Goal: Task Accomplishment & Management: Manage account settings

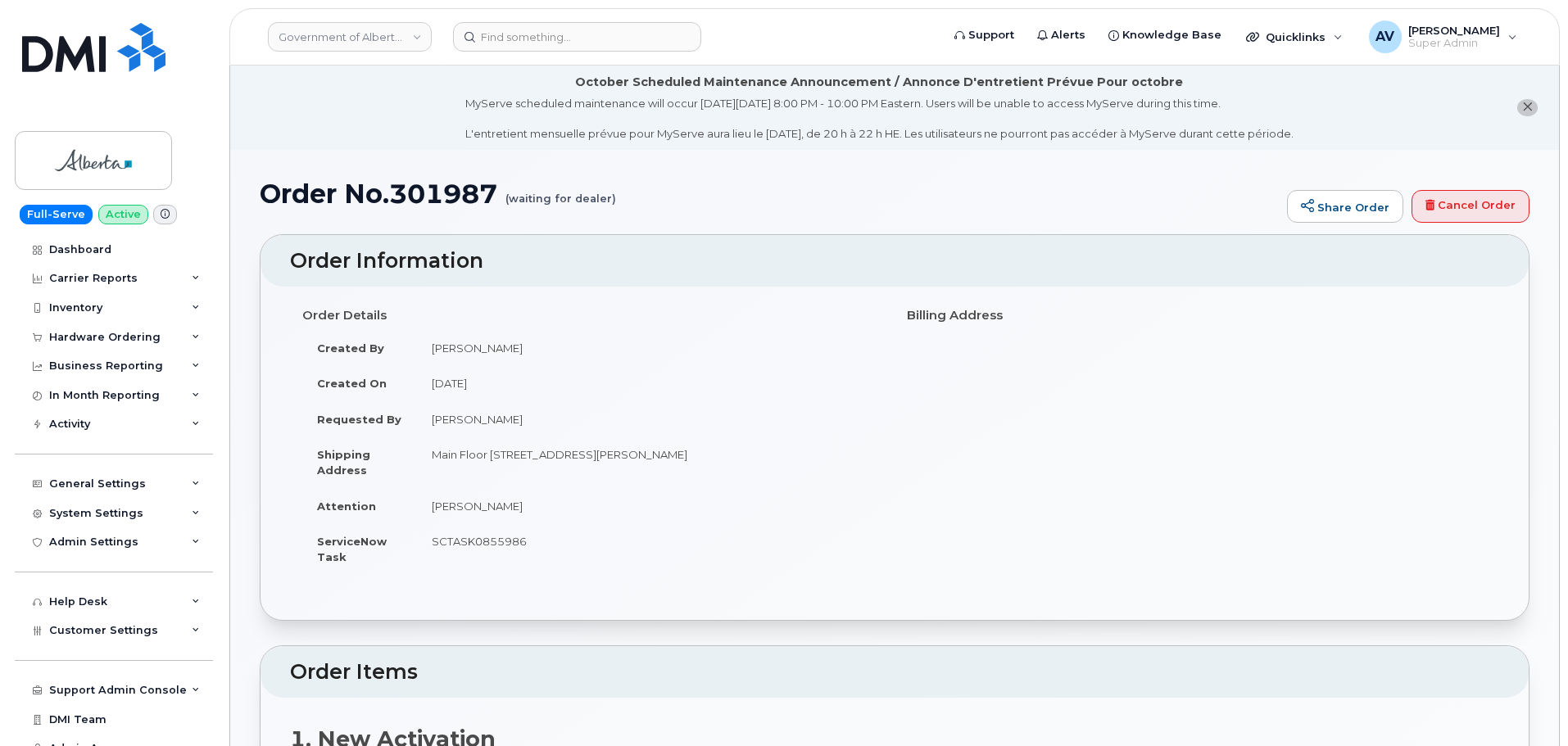
scroll to position [328, 0]
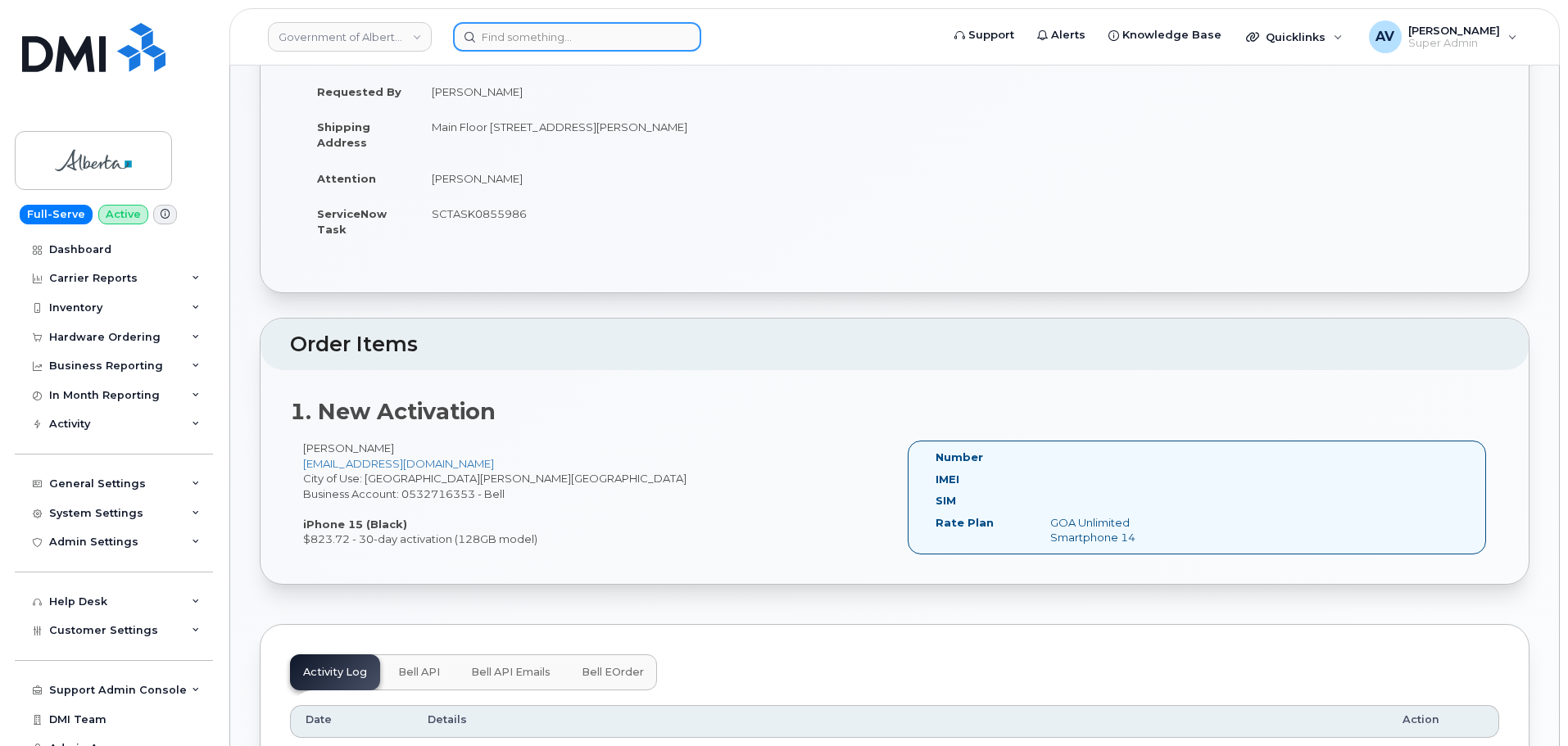
click at [629, 28] on input at bounding box center [577, 37] width 249 height 29
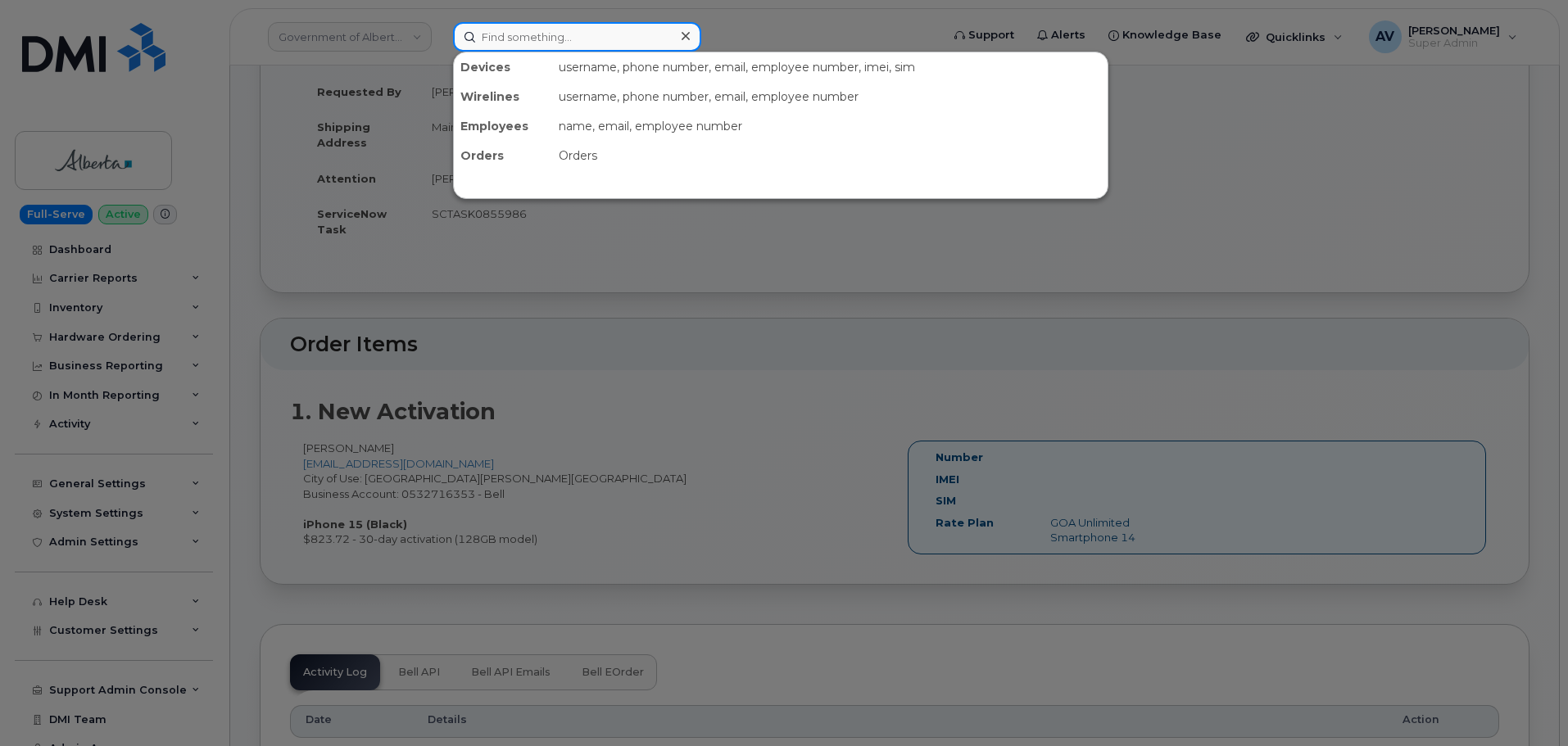
paste input "[PERSON_NAME]"
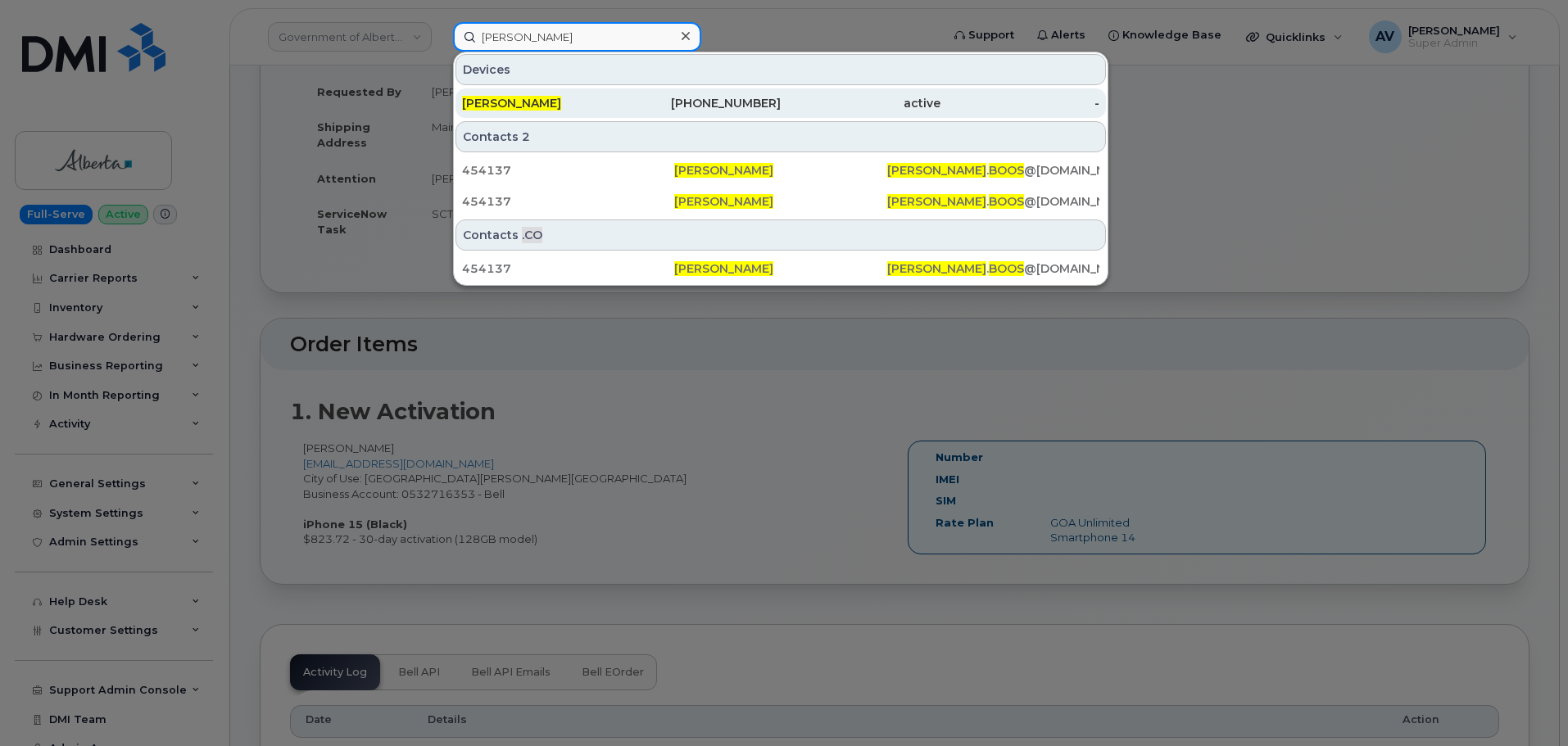
type input "Peter Boos"
click at [677, 110] on div "930-465-1956" at bounding box center [701, 103] width 159 height 17
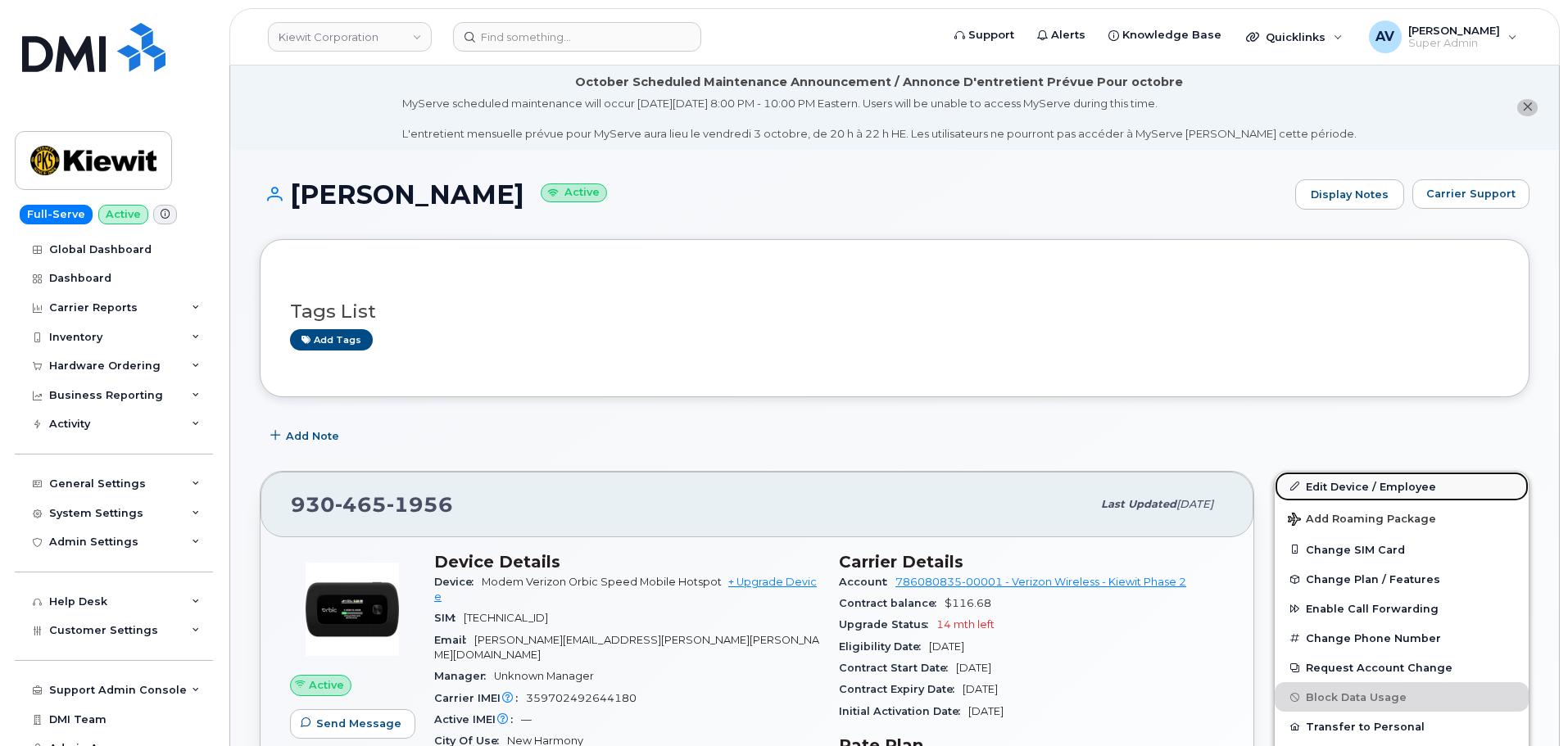
click at [1365, 484] on link "Edit Device / Employee" at bounding box center [1401, 486] width 254 height 29
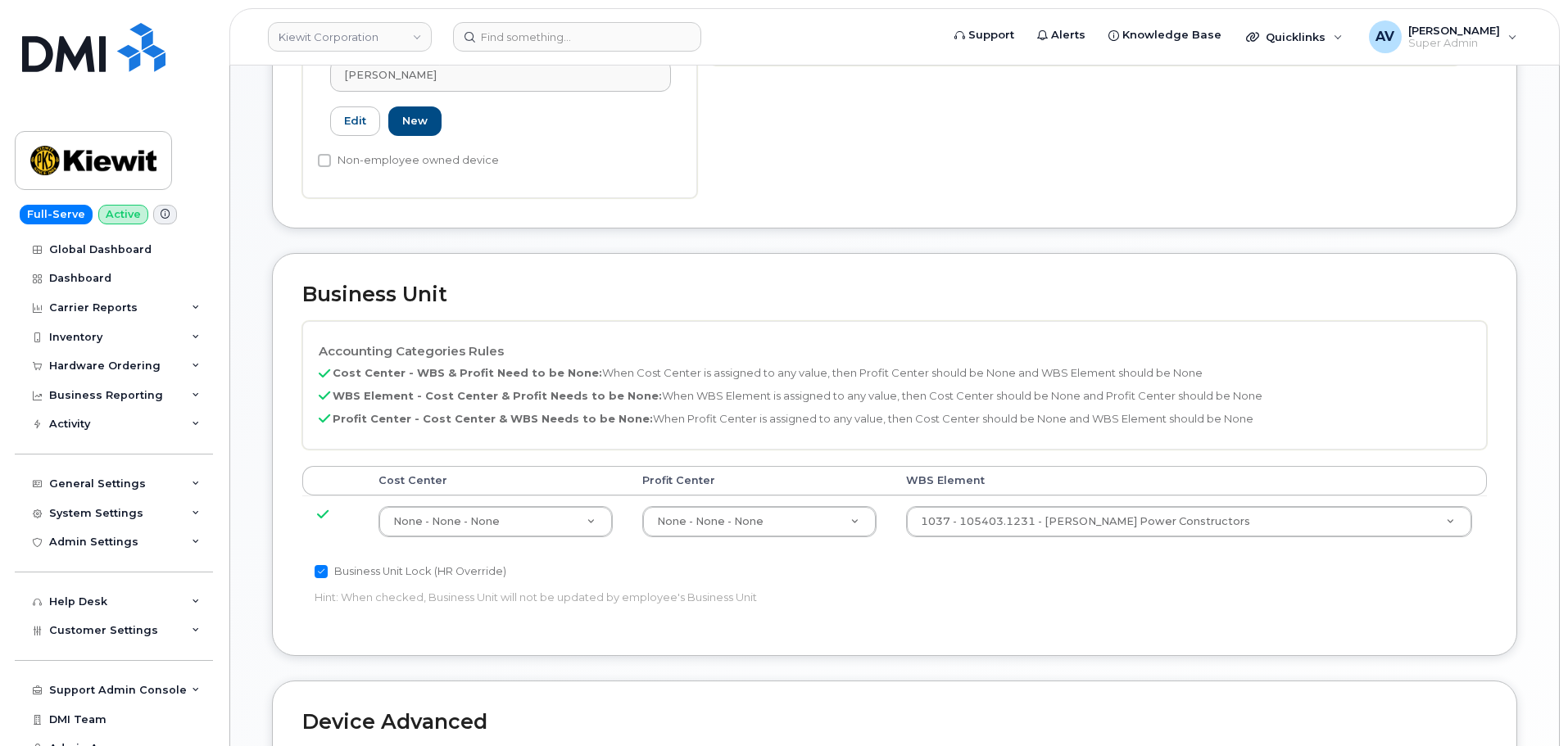
scroll to position [820, 0]
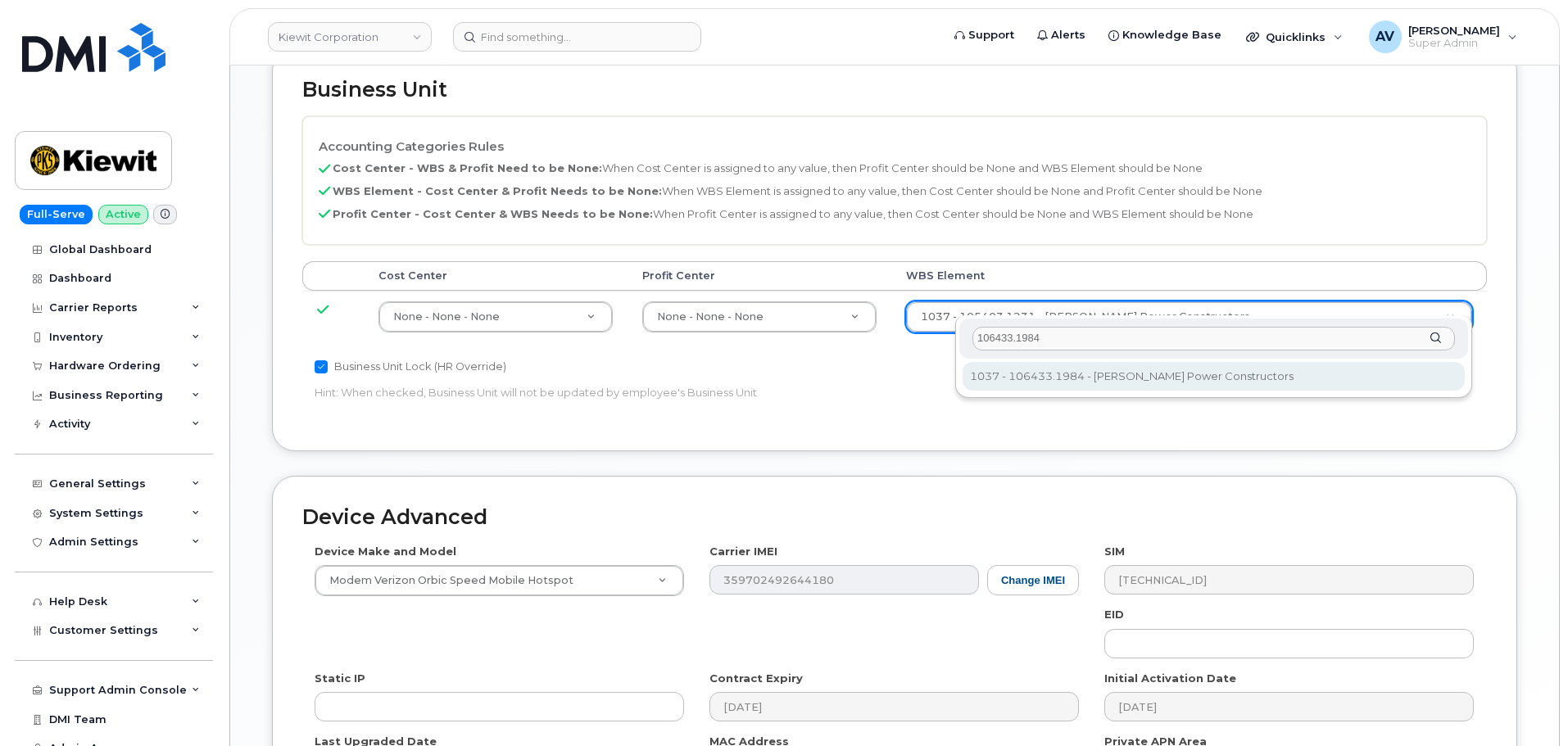
type input "106433.1984"
type input "35843883"
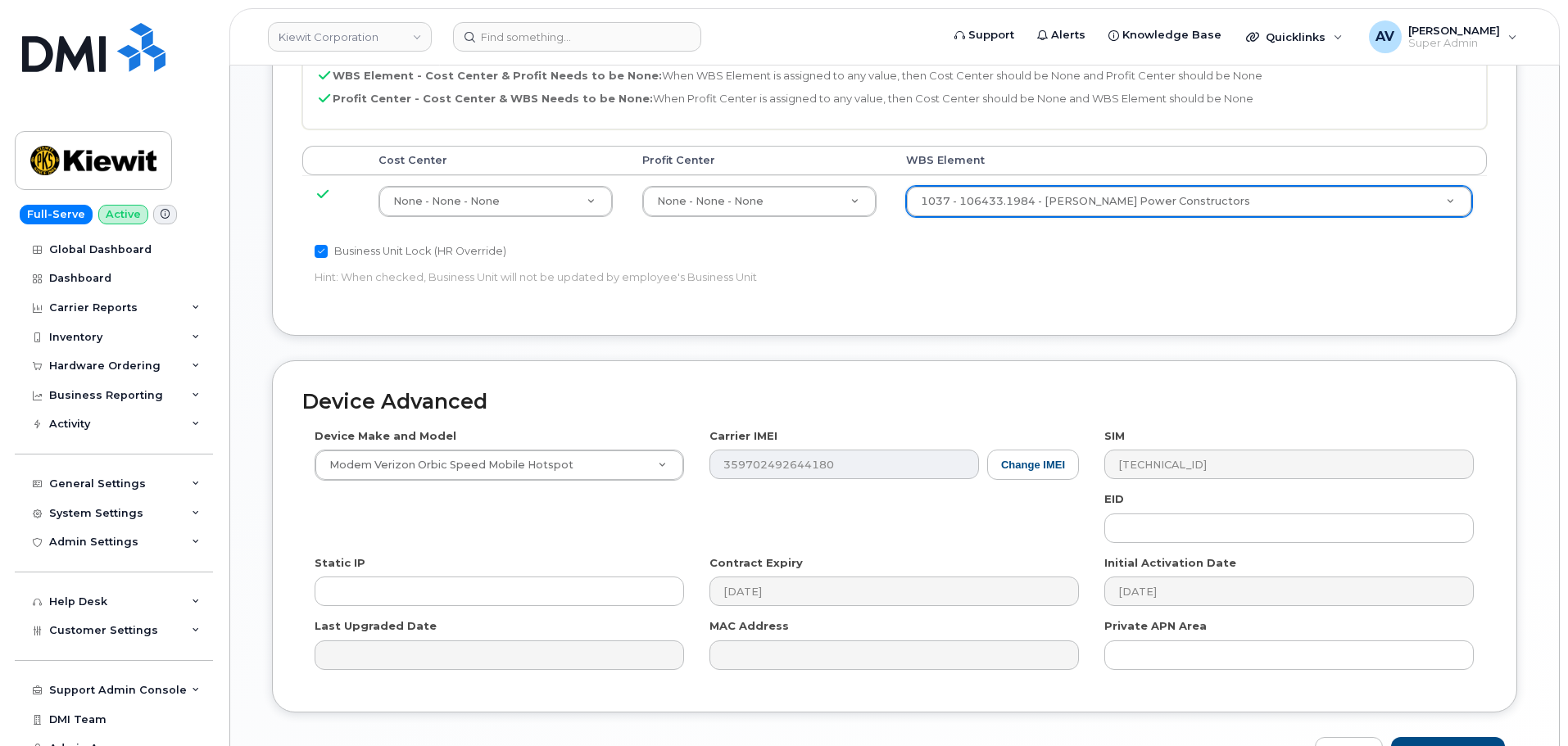
scroll to position [1021, 0]
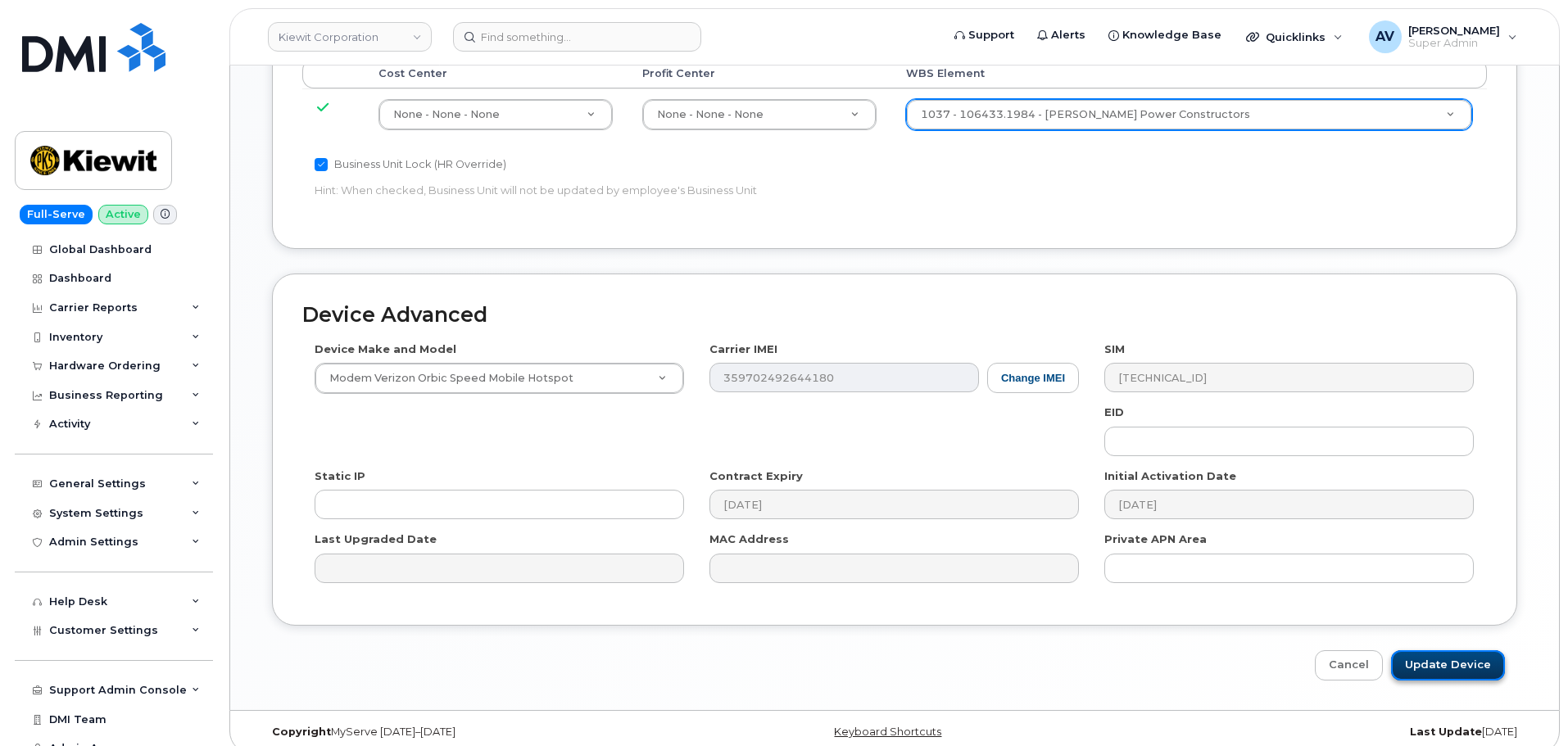
click at [1466, 650] on input "Update Device" at bounding box center [1448, 665] width 114 height 30
type input "Saving..."
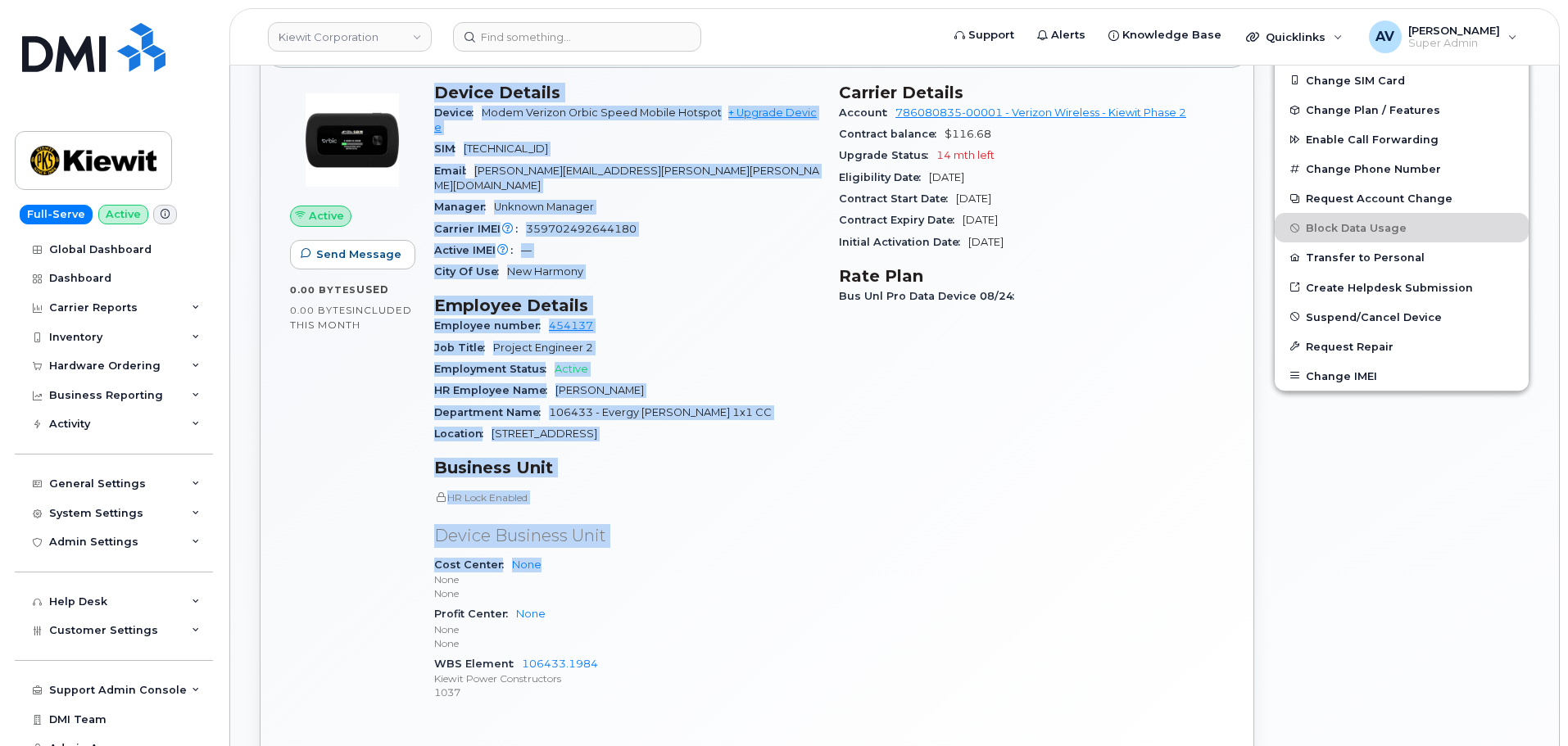
scroll to position [492, 0]
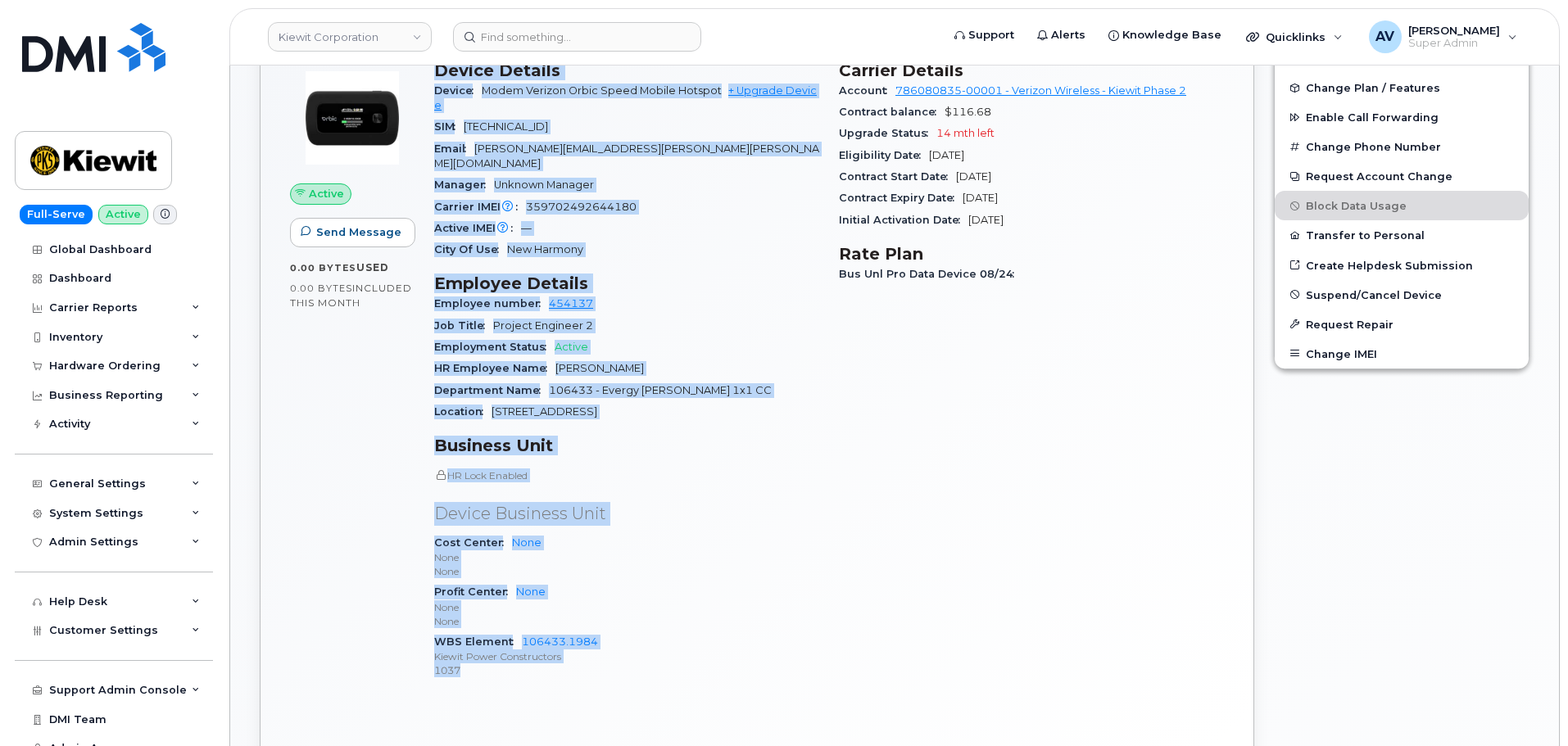
drag, startPoint x: 434, startPoint y: 310, endPoint x: 612, endPoint y: 655, distance: 388.2
click at [612, 655] on div "Device Details Device Modem Verizon Orbic Speed Mobile Hotspot + Upgrade Device…" at bounding box center [626, 378] width 404 height 654
copy div "Device Details Device Modem Verizon Orbic Speed Mobile Hotspot + Upgrade Device…"
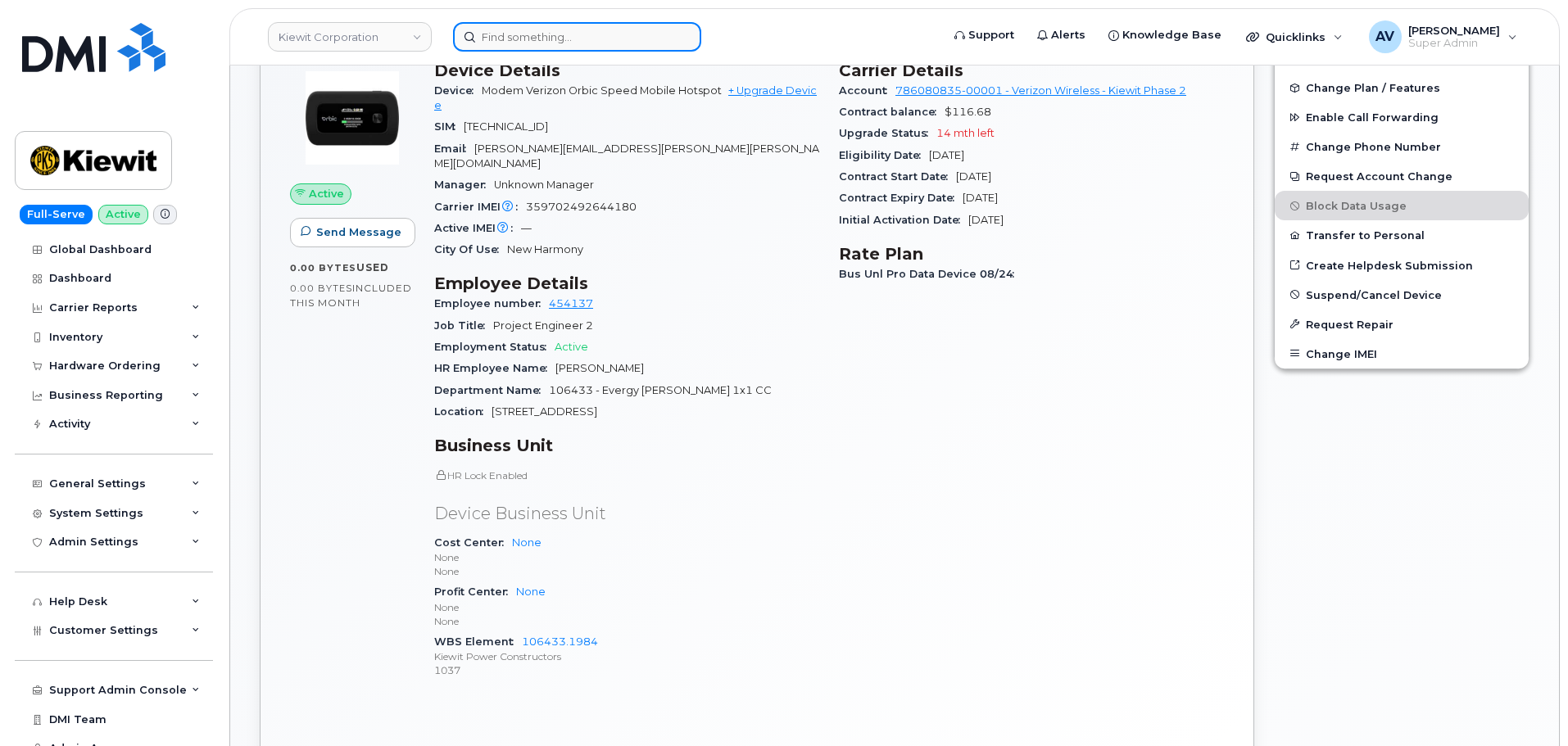
click at [606, 36] on input at bounding box center [577, 37] width 249 height 29
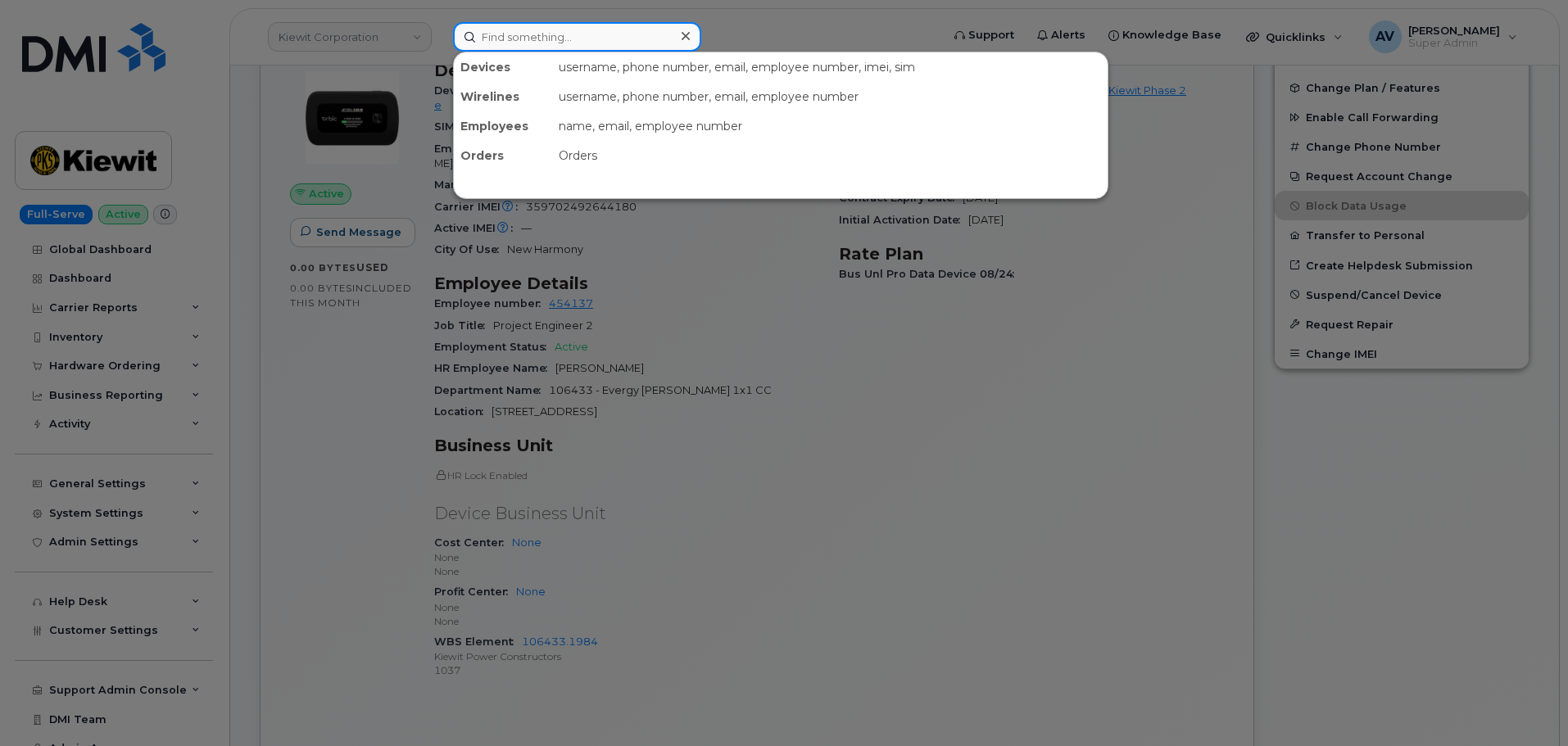
paste input "[PERSON_NAME]"
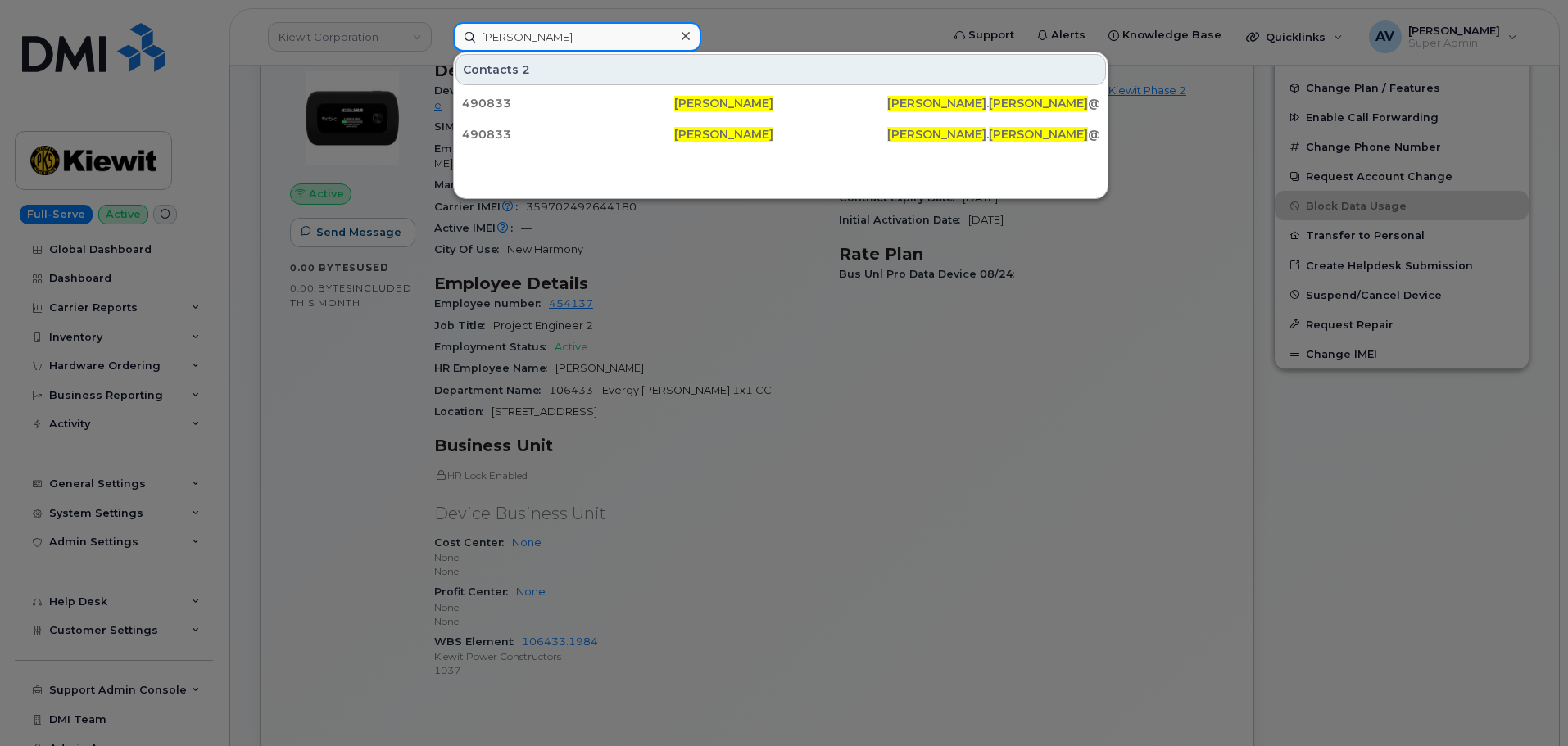
drag, startPoint x: 506, startPoint y: 35, endPoint x: 436, endPoint y: 37, distance: 70.0
click at [440, 37] on div "Julie Galbraith Contacts 2 490833 Julie Galbraith JULIE . GALBRAITH @KIEWIT.COM…" at bounding box center [691, 37] width 503 height 29
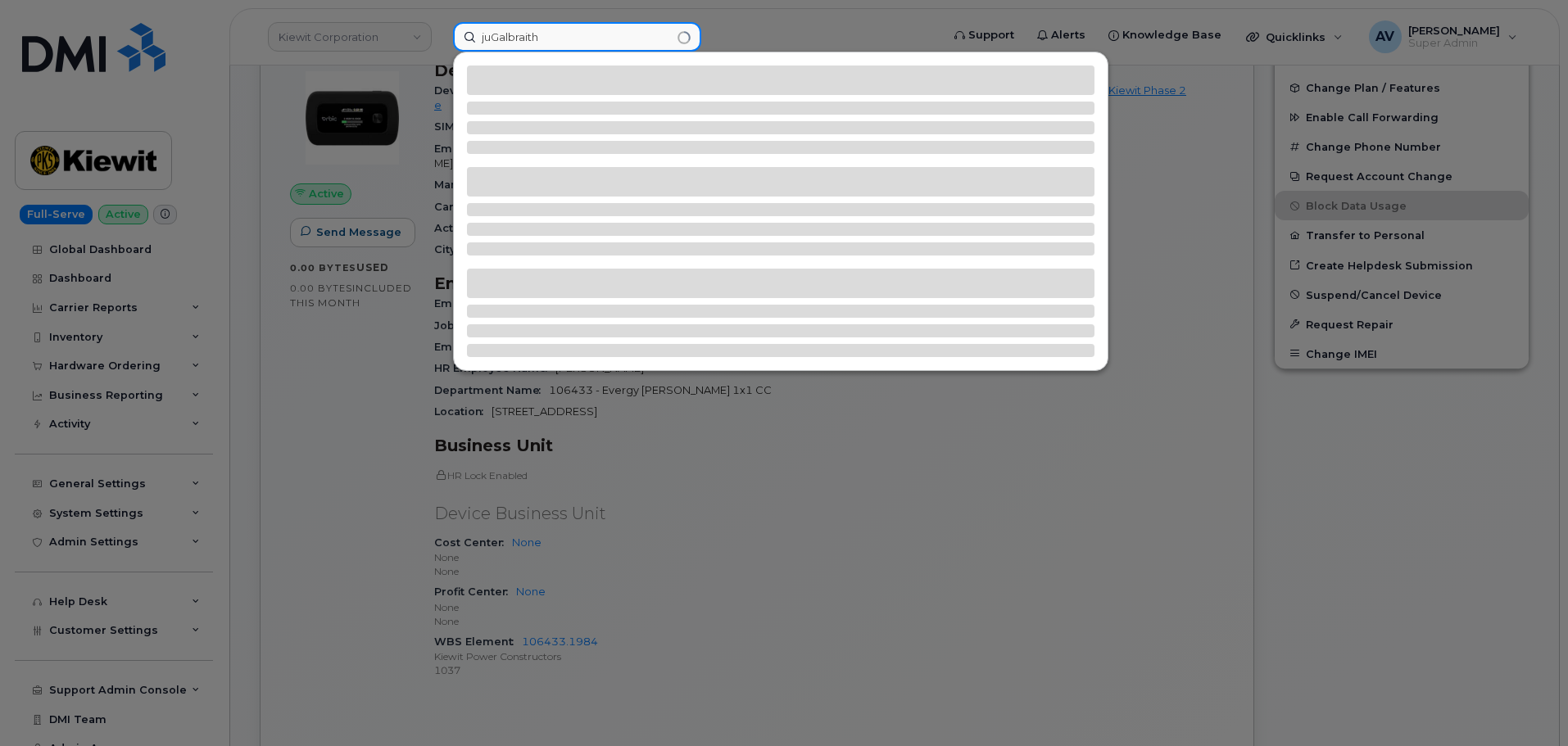
scroll to position [0, 0]
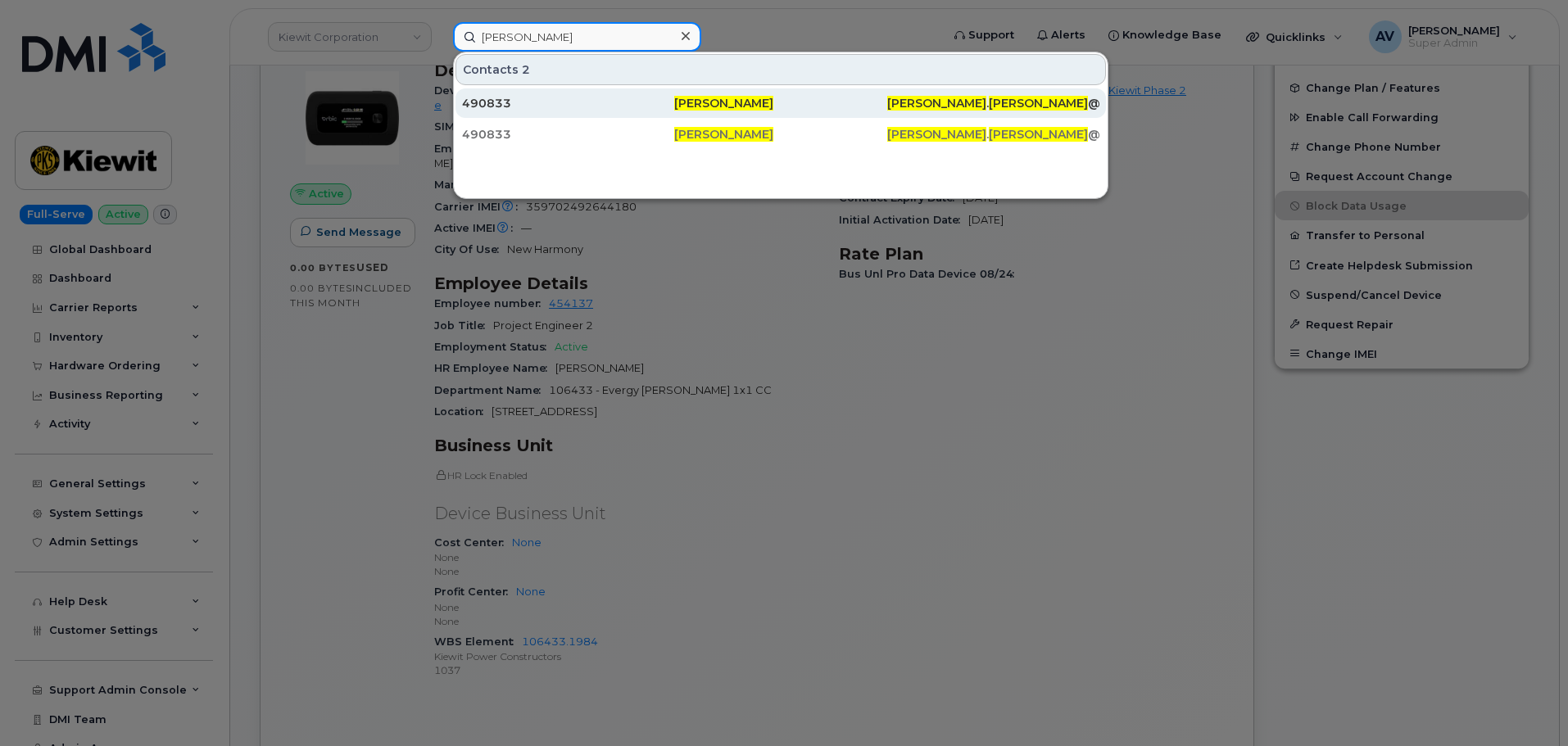
type input "julie Galbraith"
click at [601, 106] on div "490833" at bounding box center [568, 103] width 212 height 17
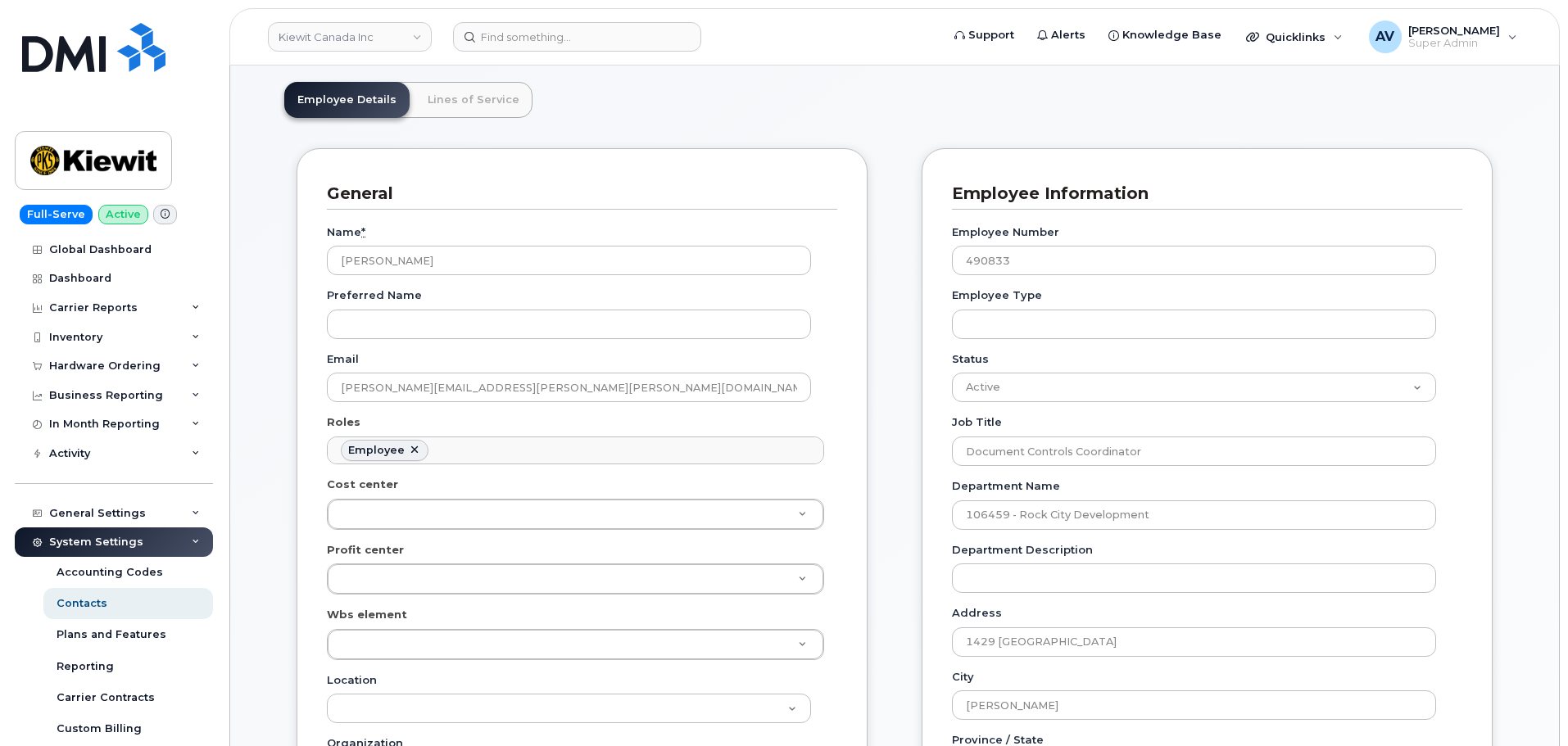
scroll to position [328, 0]
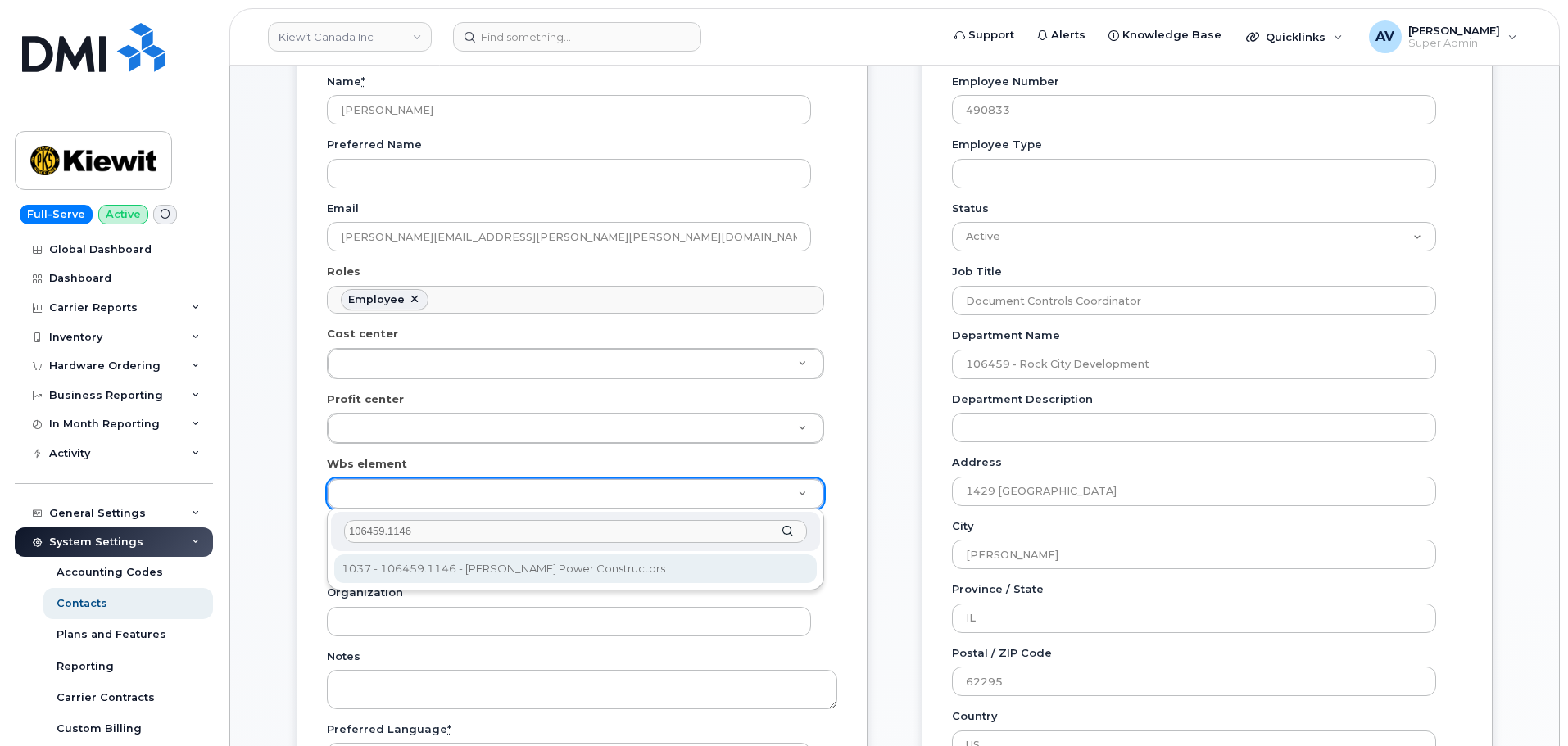
type input "106459.1146"
type input "35540091"
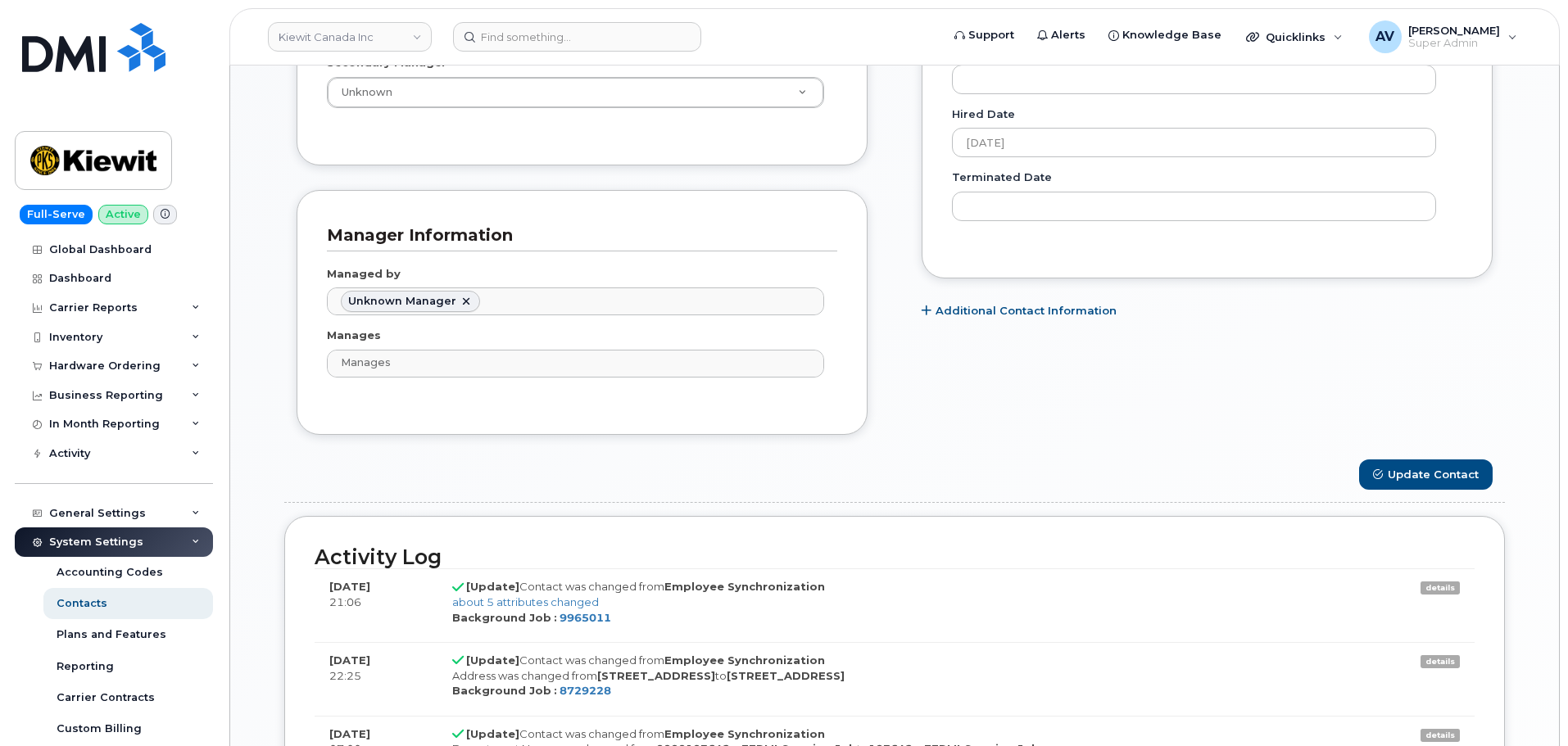
scroll to position [1065, 0]
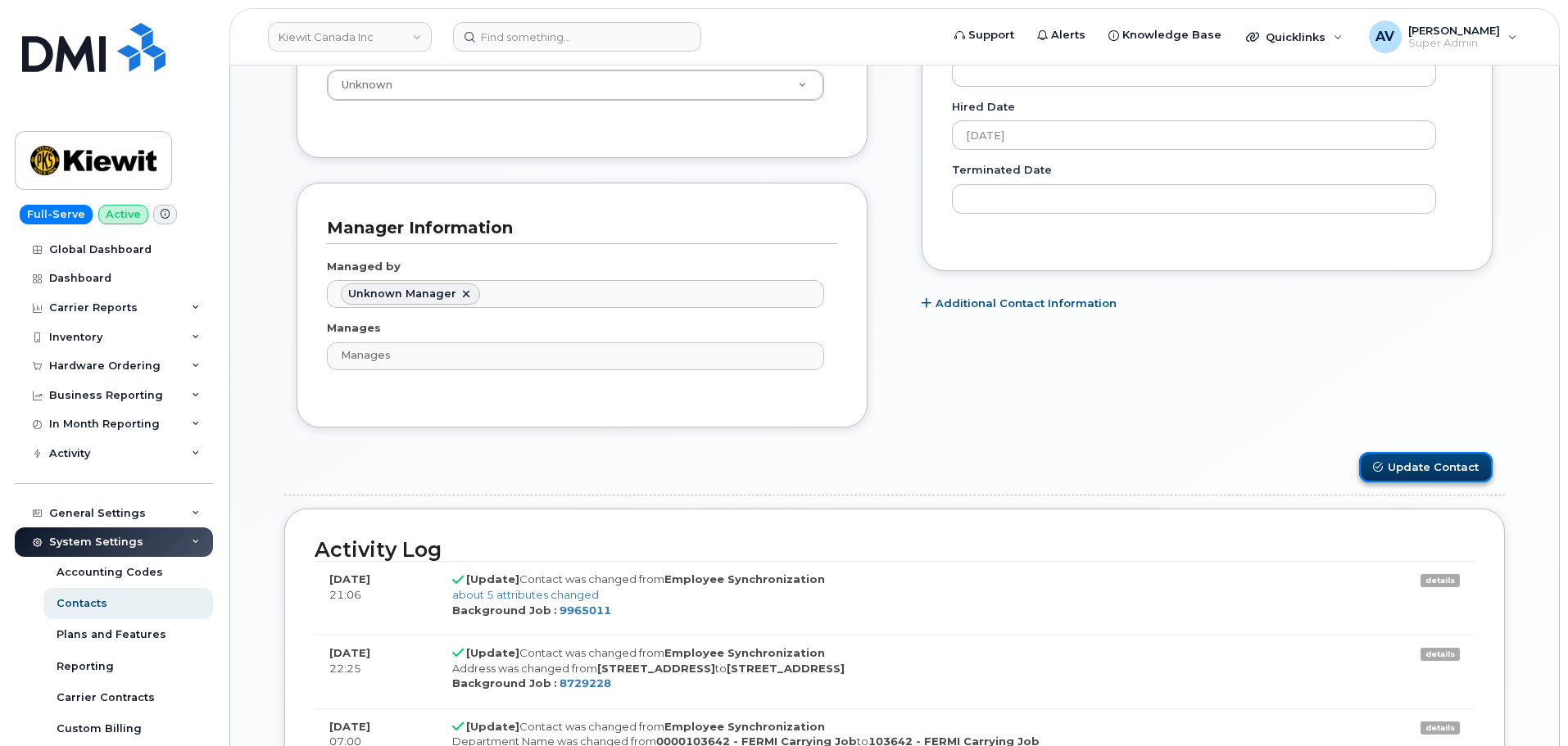
click at [1428, 460] on button "Update Contact" at bounding box center [1425, 467] width 134 height 30
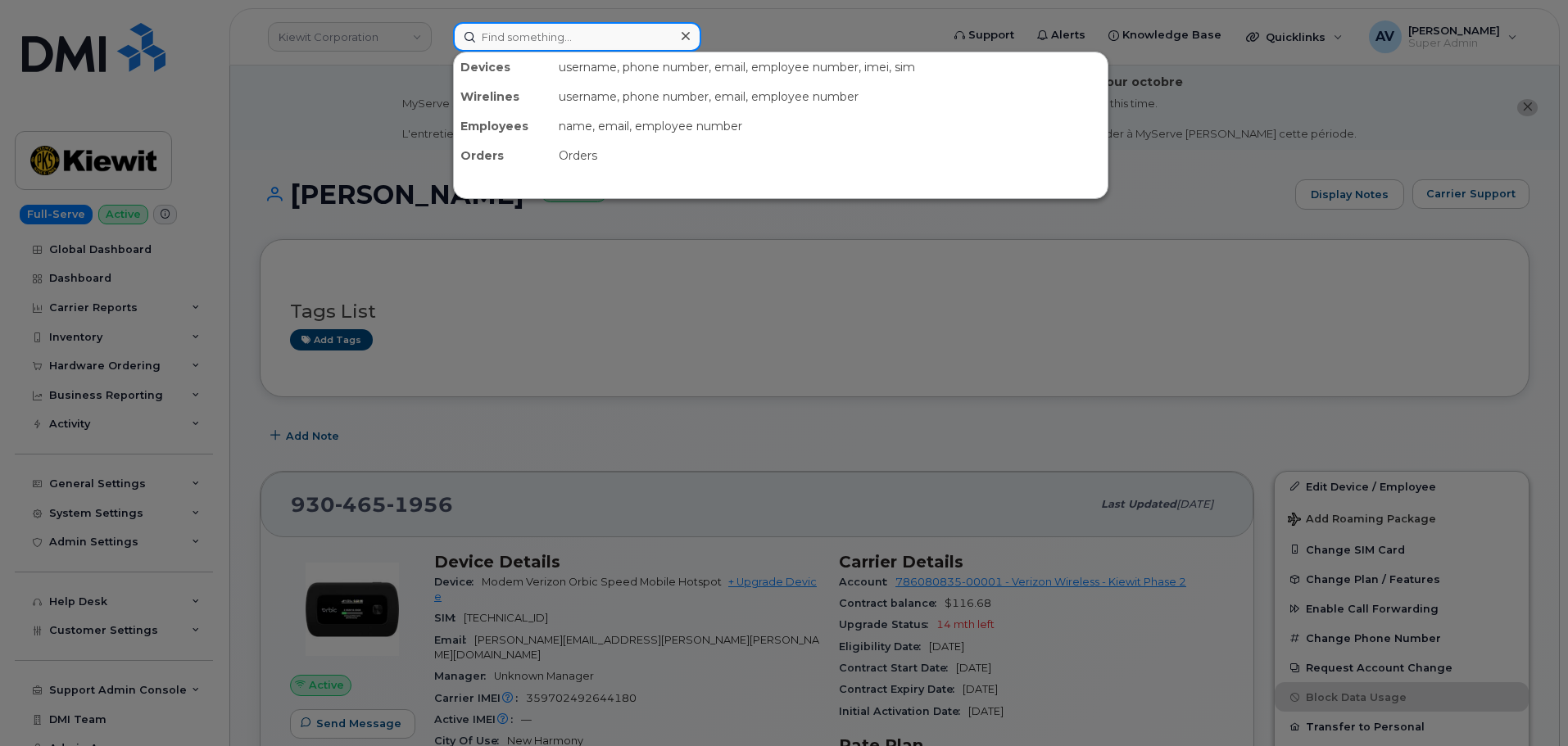
click at [571, 36] on input at bounding box center [577, 37] width 249 height 29
paste input "[PHONE_NUMBER]"
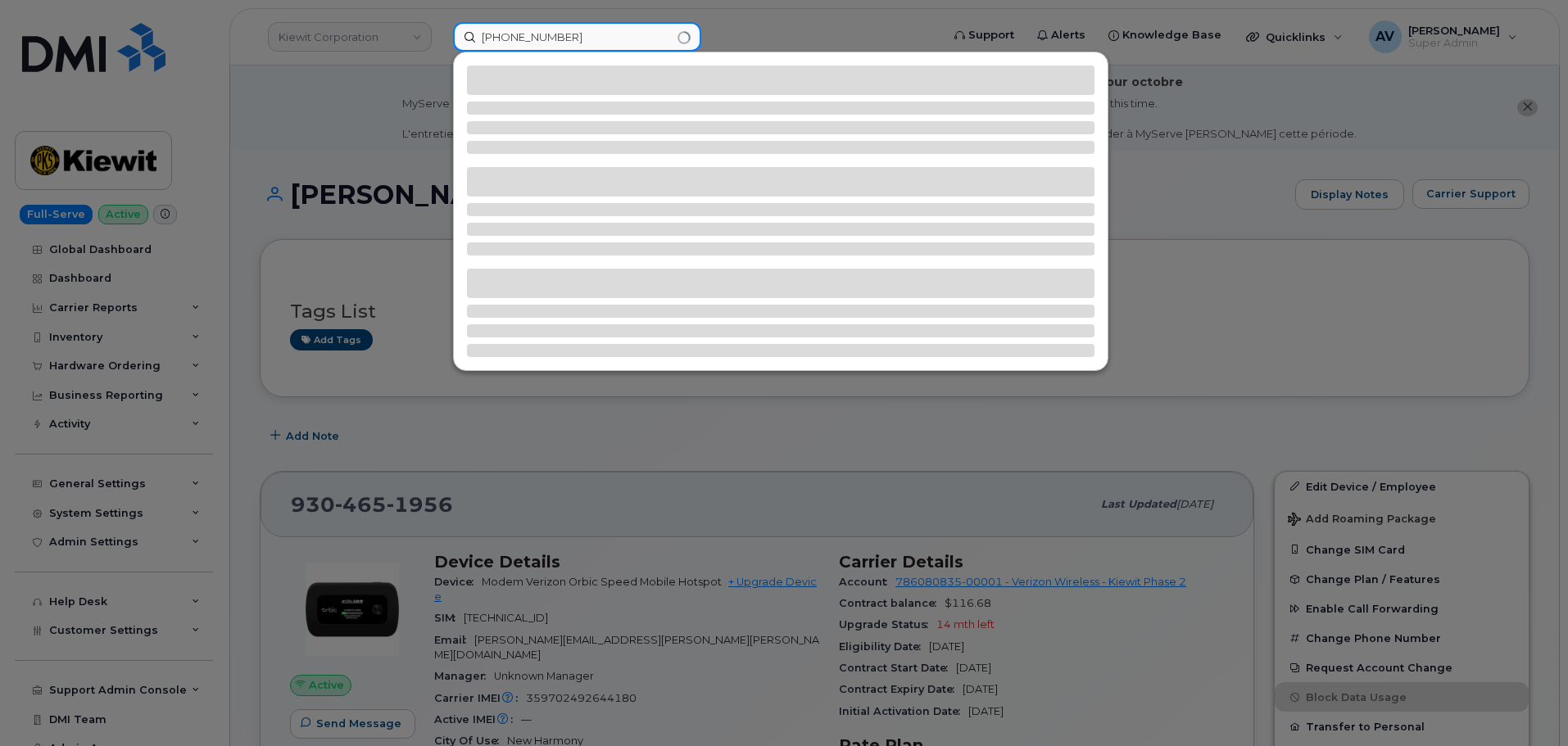
type input "[PHONE_NUMBER]"
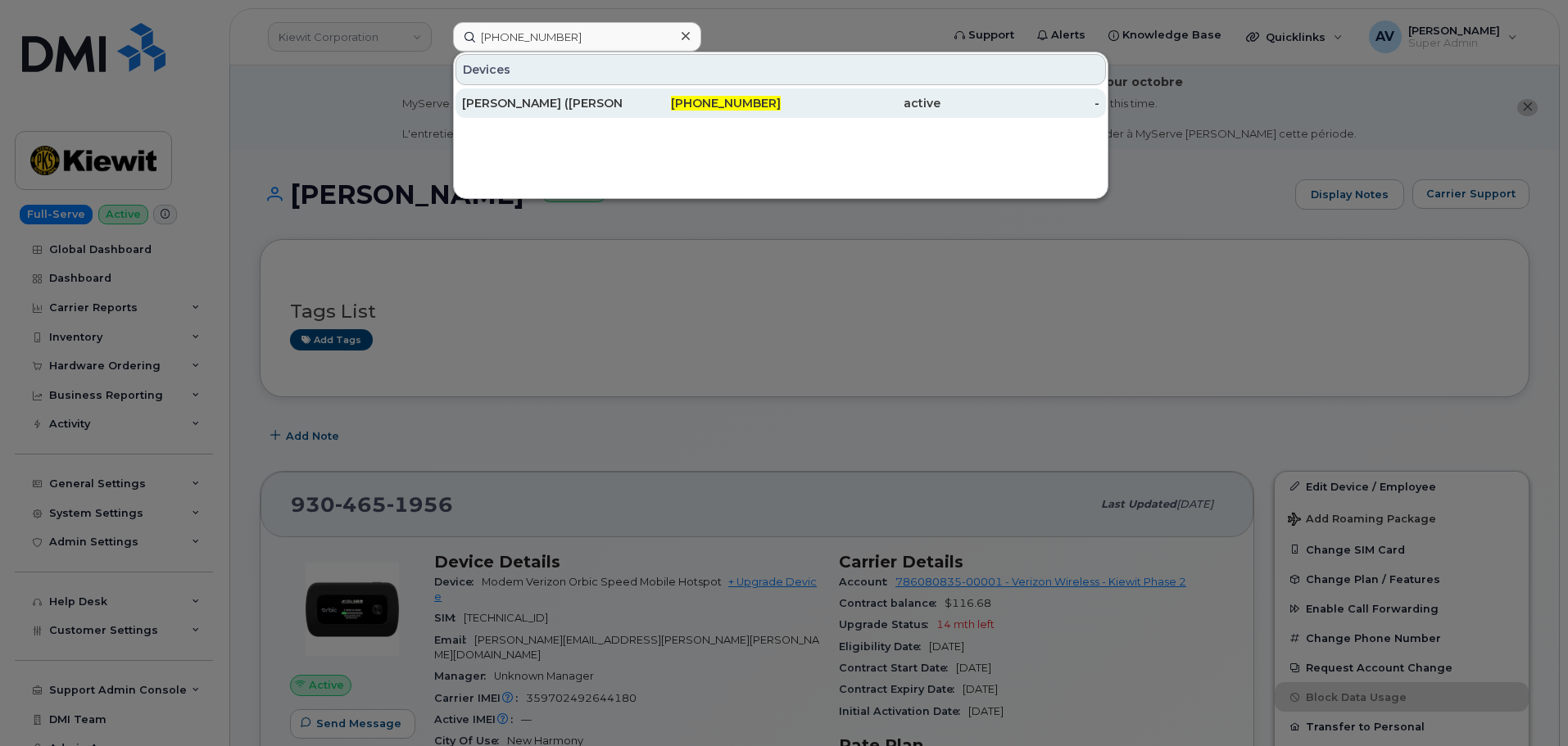
click at [612, 107] on div "[PERSON_NAME] ([PERSON_NAME]) [PERSON_NAME]" at bounding box center [541, 103] width 159 height 17
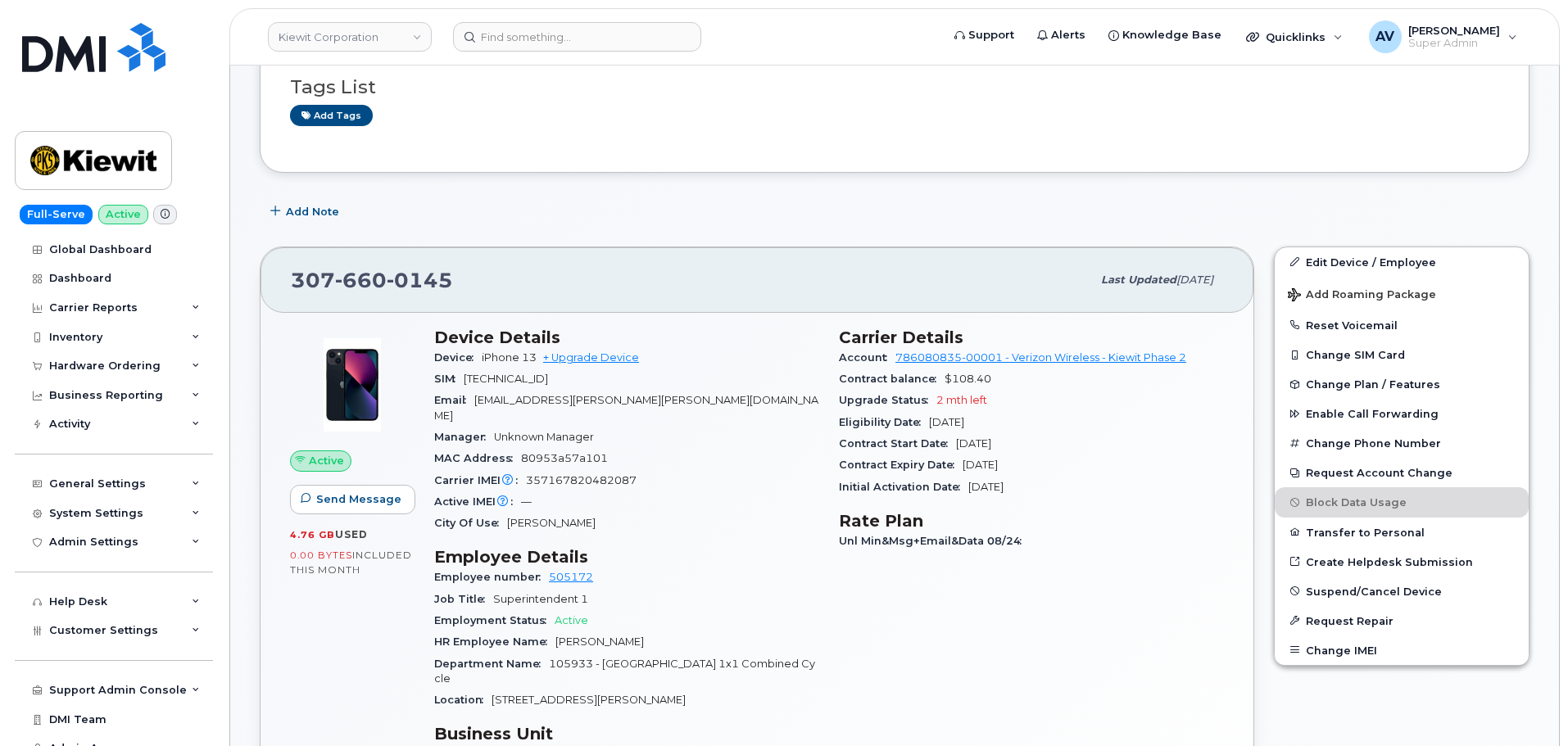
scroll to position [246, 0]
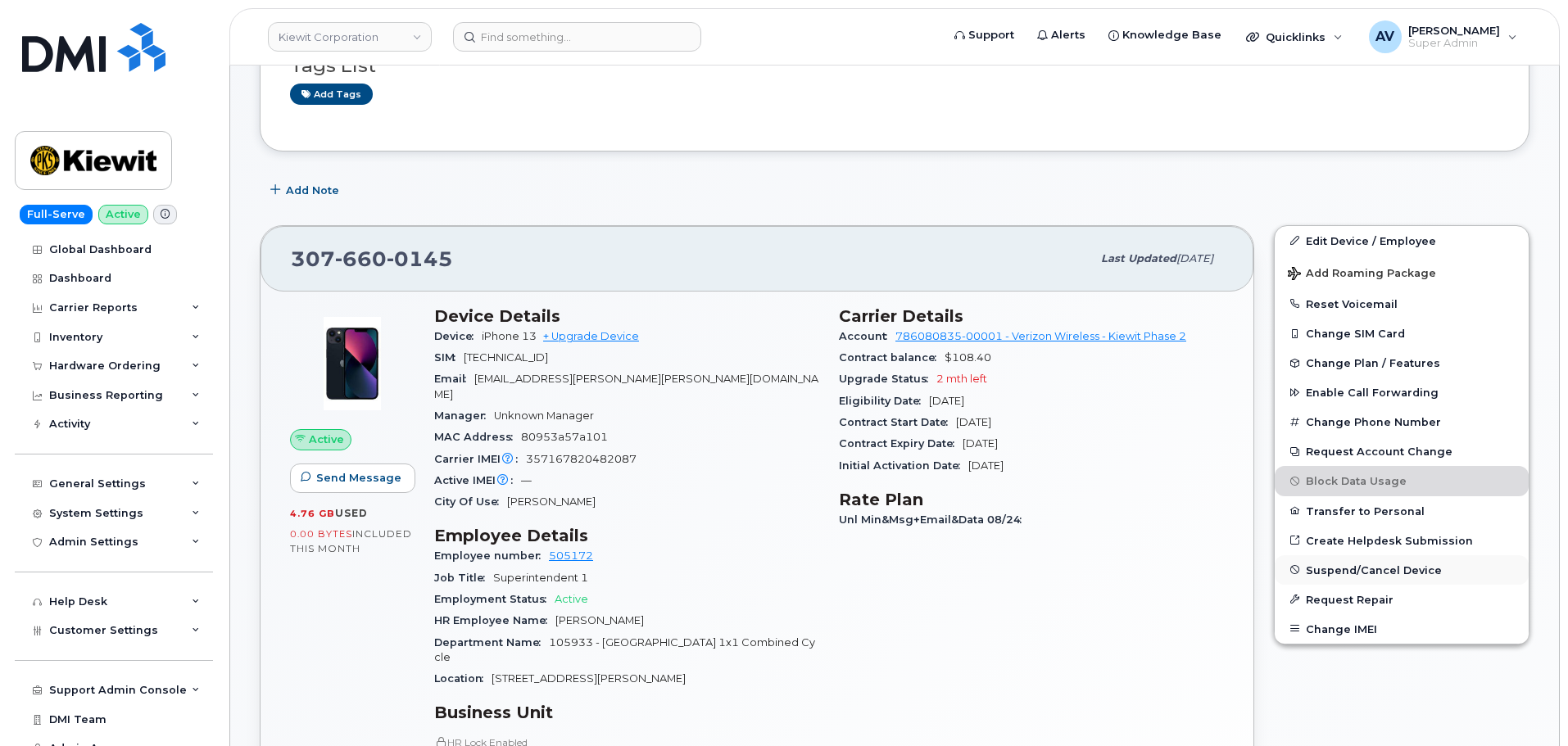
click at [1312, 568] on span "Suspend/Cancel Device" at bounding box center [1374, 569] width 136 height 12
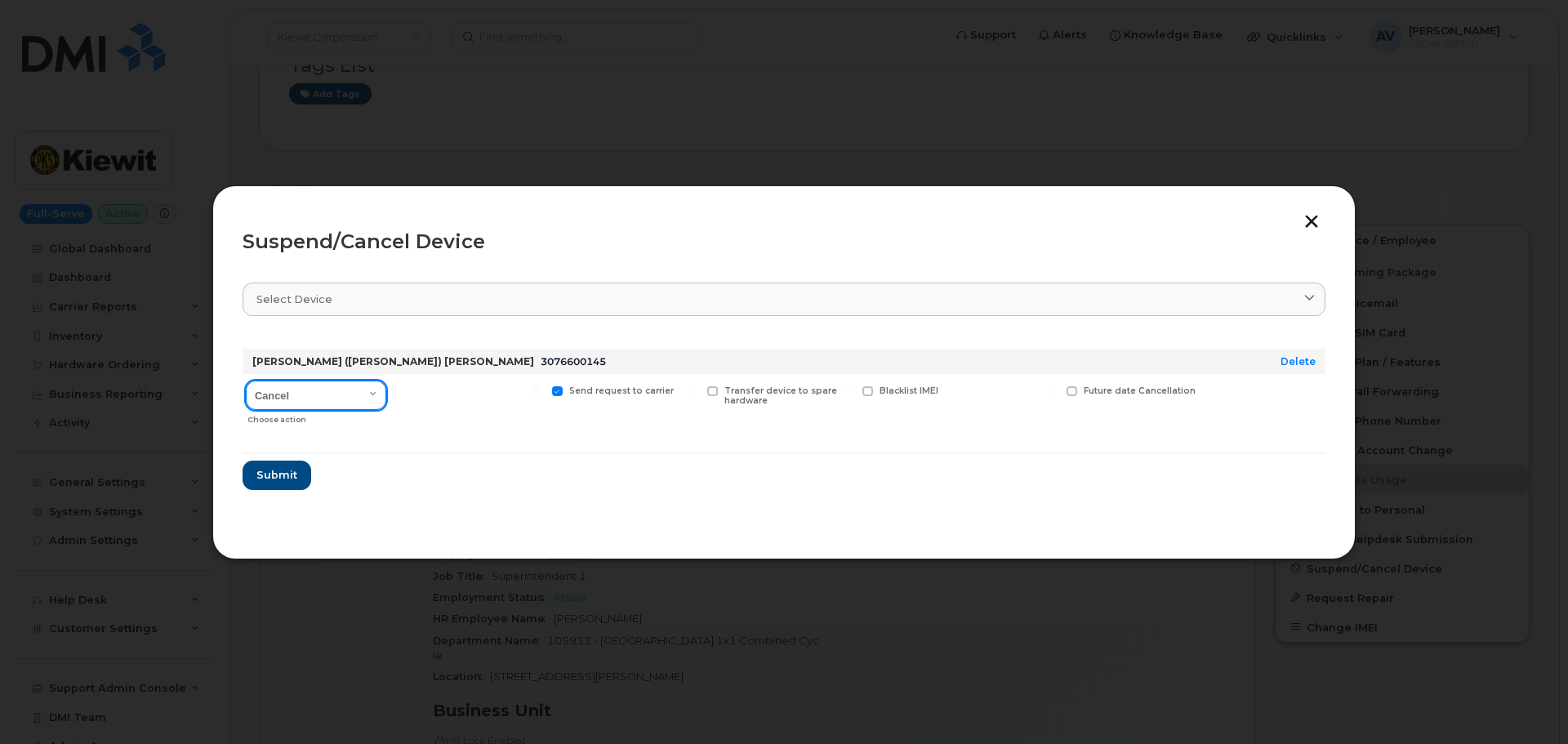
click at [332, 395] on select "Cancel Suspend - Reduced Rate Suspend - Full Rate Suspend - Lost Device/Stolen …" at bounding box center [316, 396] width 140 height 29
select select "[object Object]"
click at [246, 381] on select "Cancel Suspend - Reduced Rate Suspend - Full Rate Suspend - Lost Device/Stolen …" at bounding box center [316, 396] width 140 height 29
click at [278, 470] on span "Submit" at bounding box center [275, 475] width 40 height 16
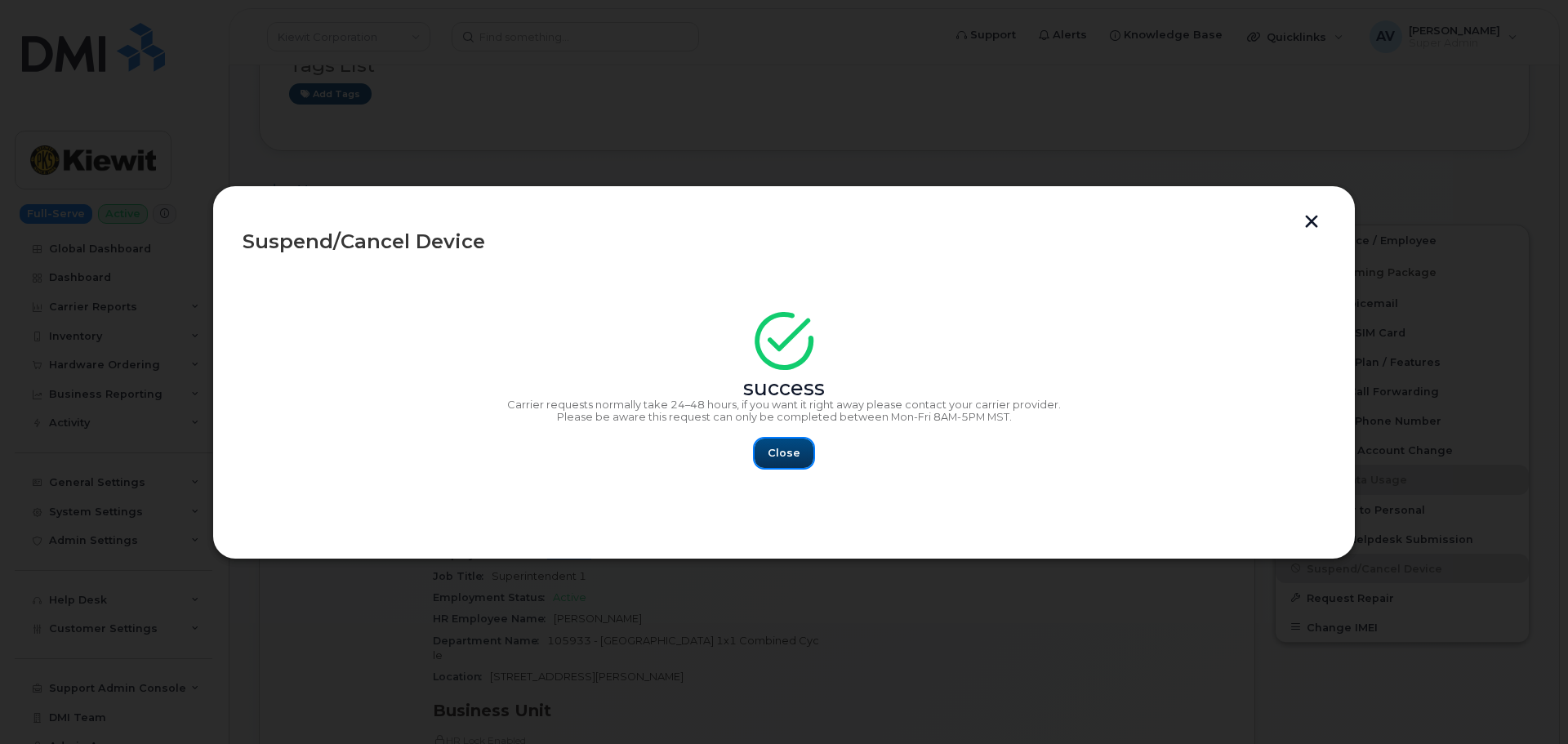
click at [785, 440] on button "Close" at bounding box center [784, 454] width 59 height 29
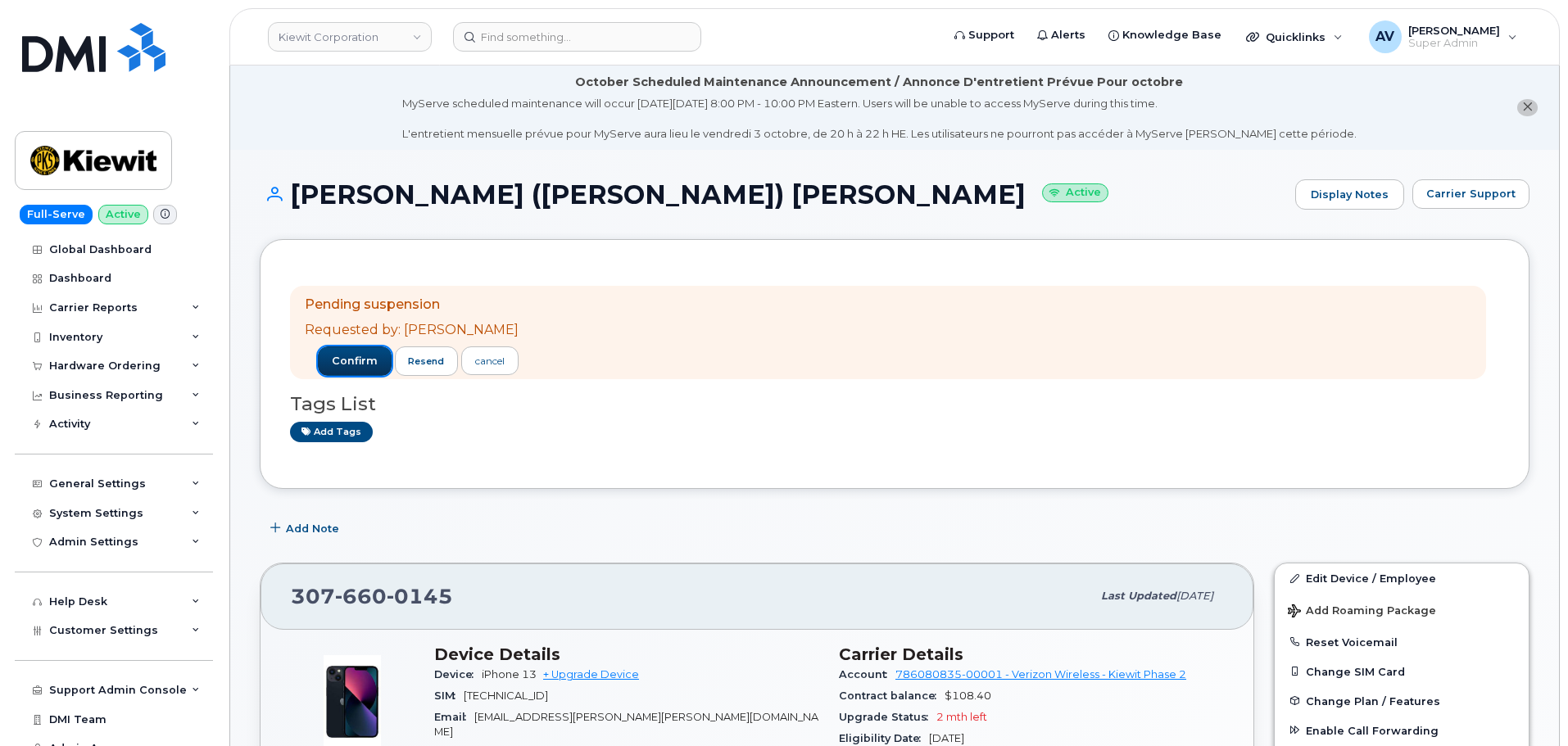
click at [347, 368] on button "confirm" at bounding box center [354, 361] width 74 height 29
